Goal: Check status: Check status

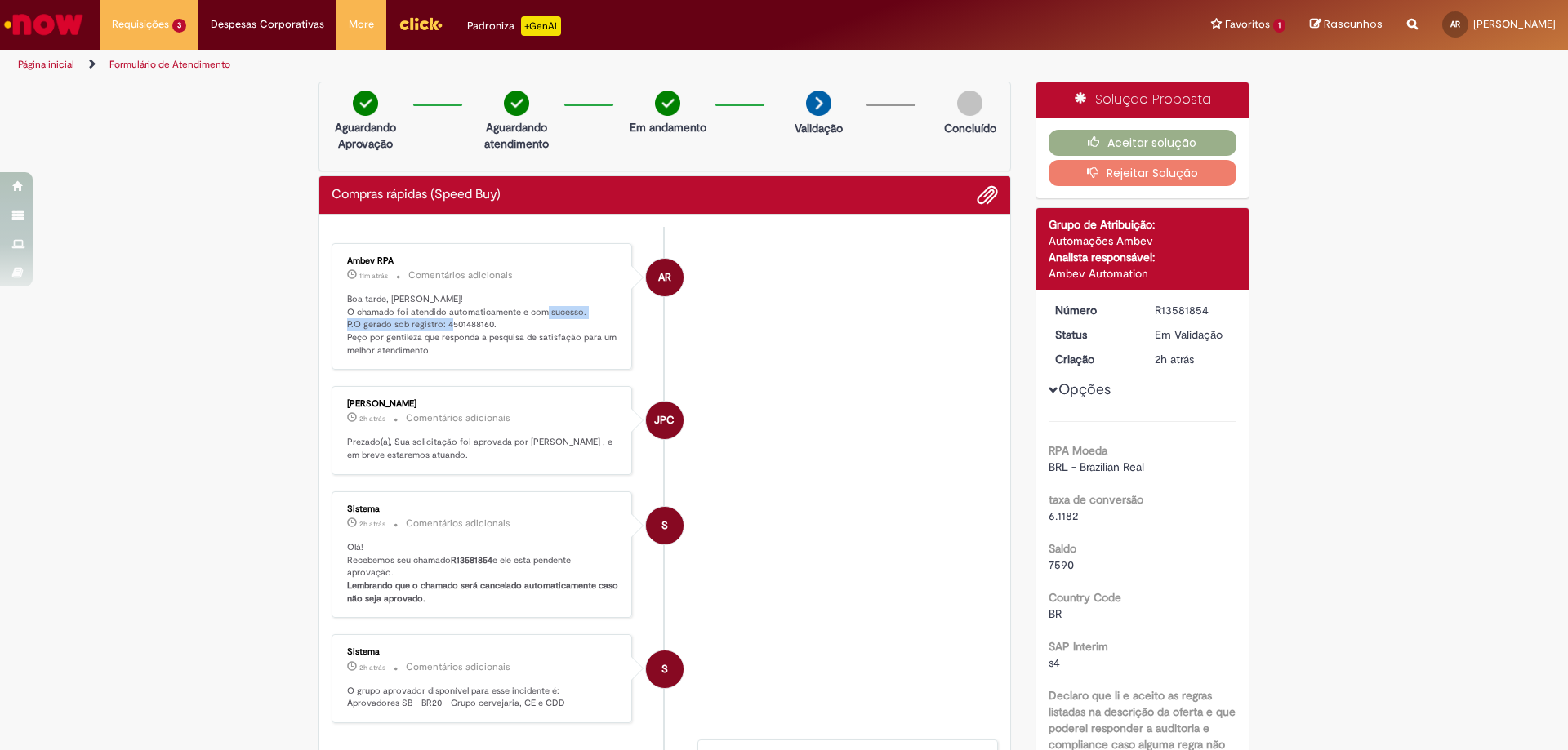
drag, startPoint x: 490, startPoint y: 323, endPoint x: 337, endPoint y: 322, distance: 153.0
click at [337, 322] on div "Ambev RPA 11m atrás 11 minutos atrás Comentários adicionais Boa tarde, [PERSON_…" at bounding box center [482, 307] width 291 height 117
copy p "P.O gerado sob registro: 4501488160."
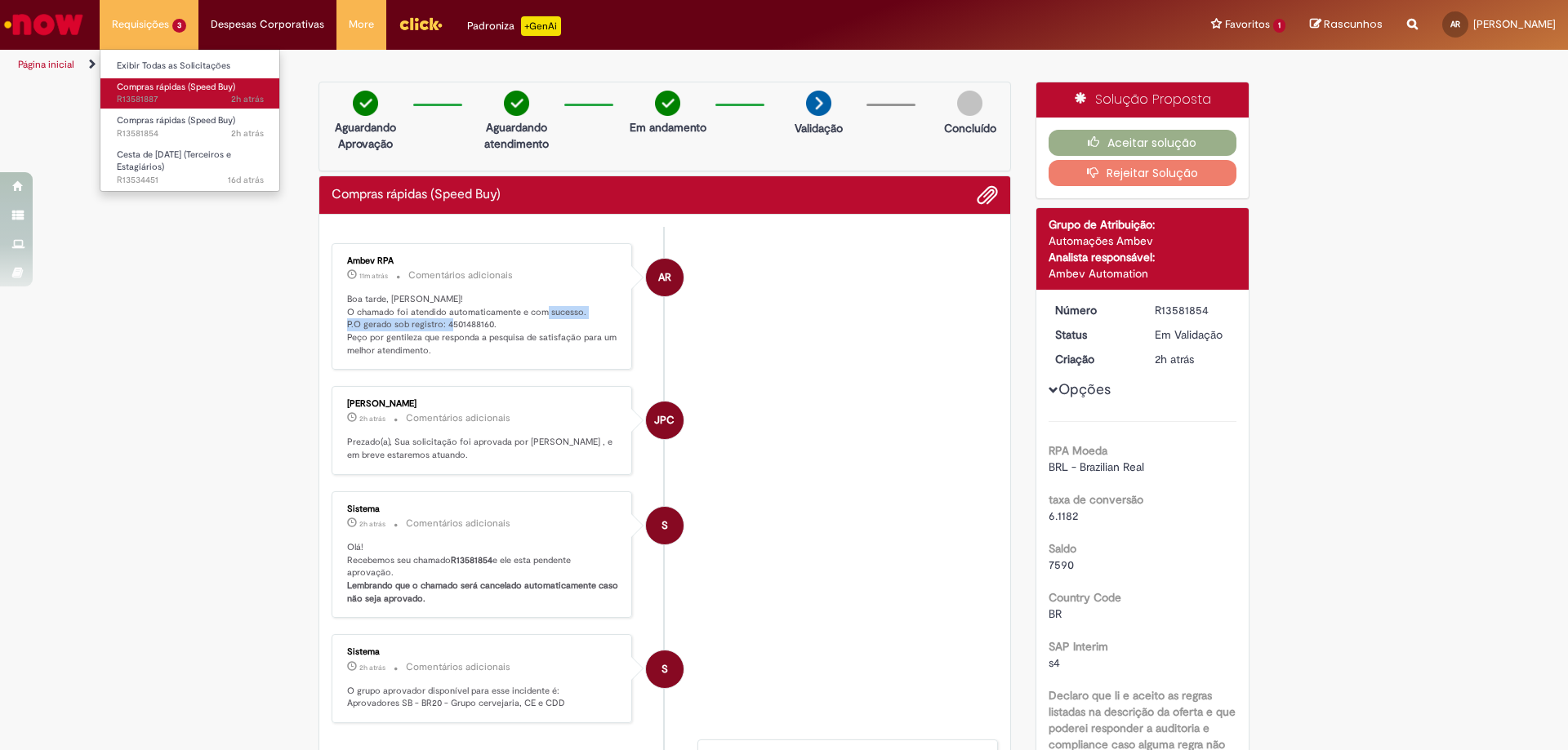
click at [200, 93] on link "Compras rápidas (Speed Buy) 2h atrás 2 horas atrás R13581887" at bounding box center [190, 93] width 180 height 30
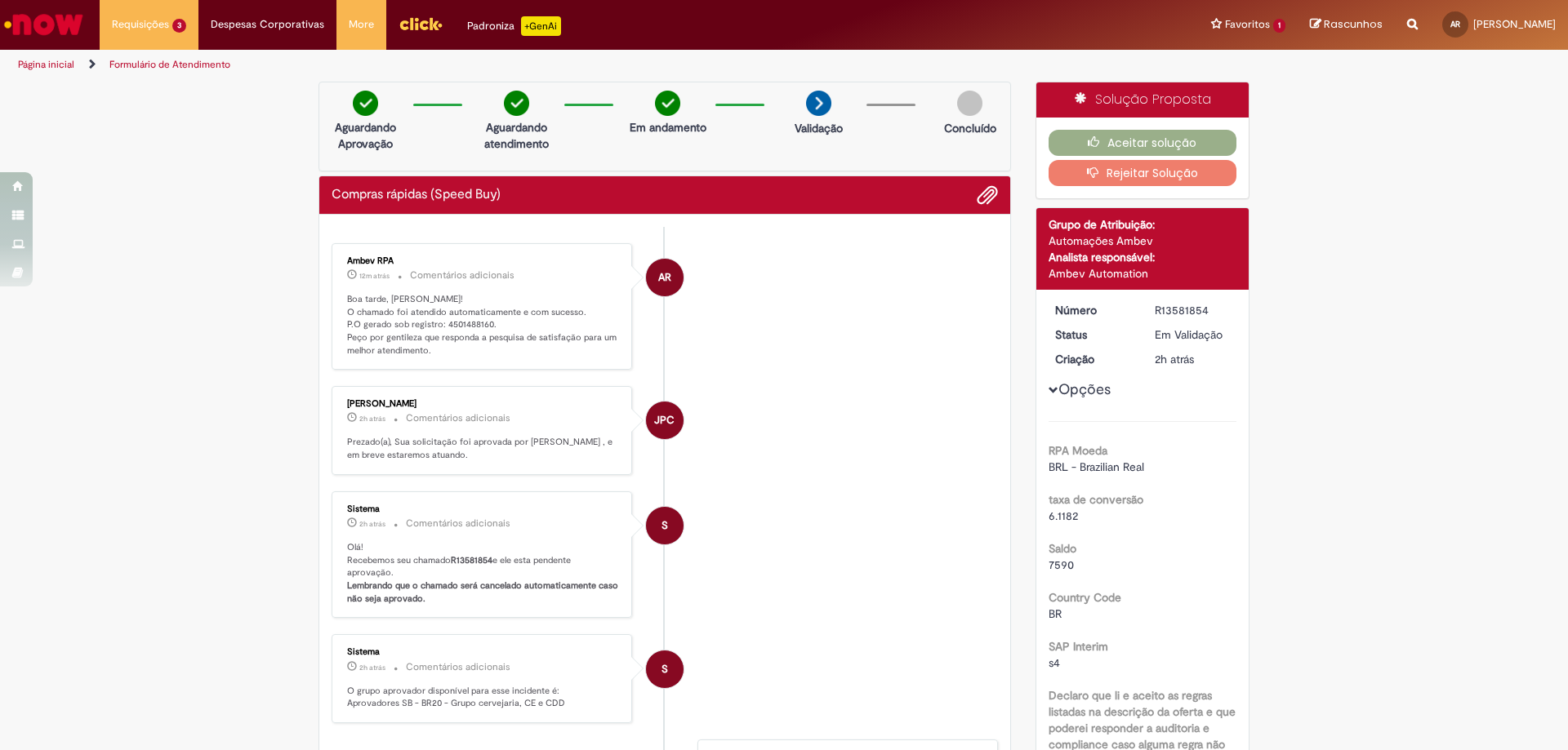
click at [452, 357] on p "Boa tarde, [PERSON_NAME]! O chamado foi atendido automaticamente e com sucesso.…" at bounding box center [483, 324] width 272 height 64
drag, startPoint x: 488, startPoint y: 325, endPoint x: 437, endPoint y: 320, distance: 51.2
click at [437, 320] on p "Boa tarde, [PERSON_NAME]! O chamado foi atendido automaticamente e com sucesso.…" at bounding box center [483, 324] width 272 height 64
copy p "4501488232."
